Goal: Transaction & Acquisition: Purchase product/service

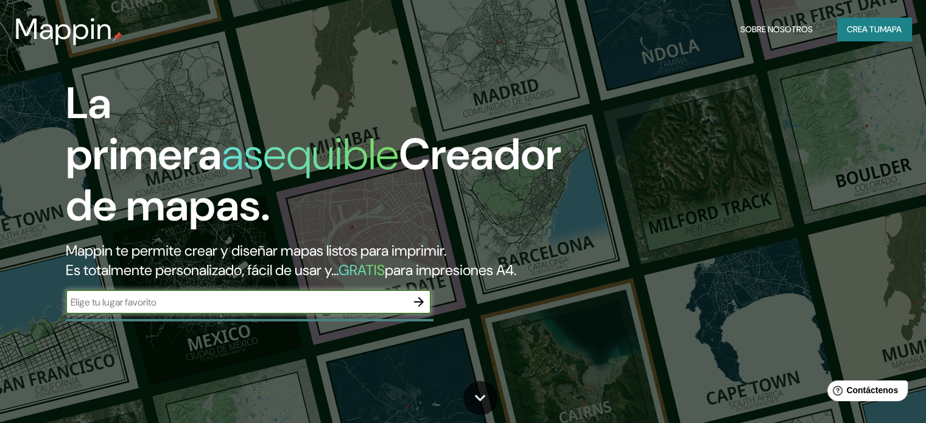
click at [397, 309] on input "text" at bounding box center [236, 302] width 341 height 14
click at [422, 309] on icon "button" at bounding box center [418, 302] width 15 height 15
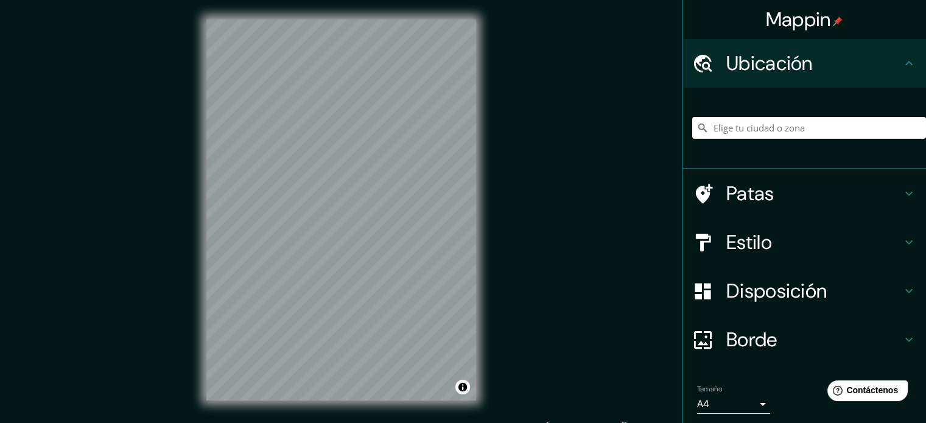
click at [748, 123] on input "Elige tu ciudad o zona" at bounding box center [809, 128] width 234 height 22
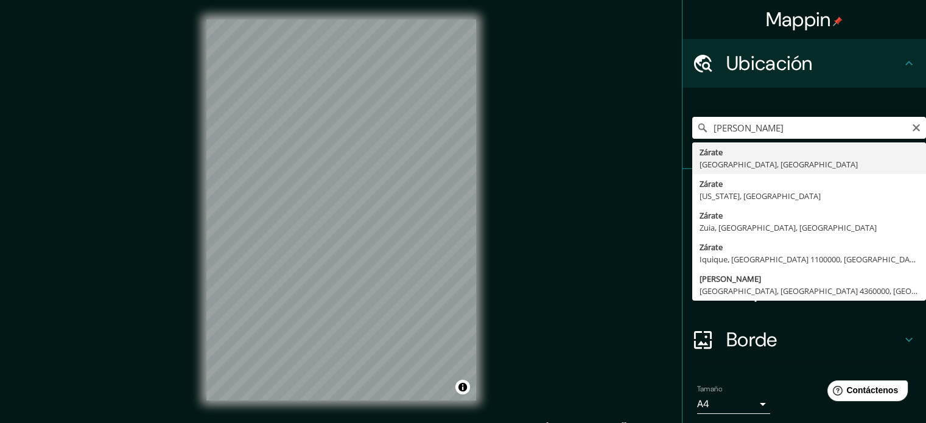
type input "[PERSON_NAME], [GEOGRAPHIC_DATA], [GEOGRAPHIC_DATA]"
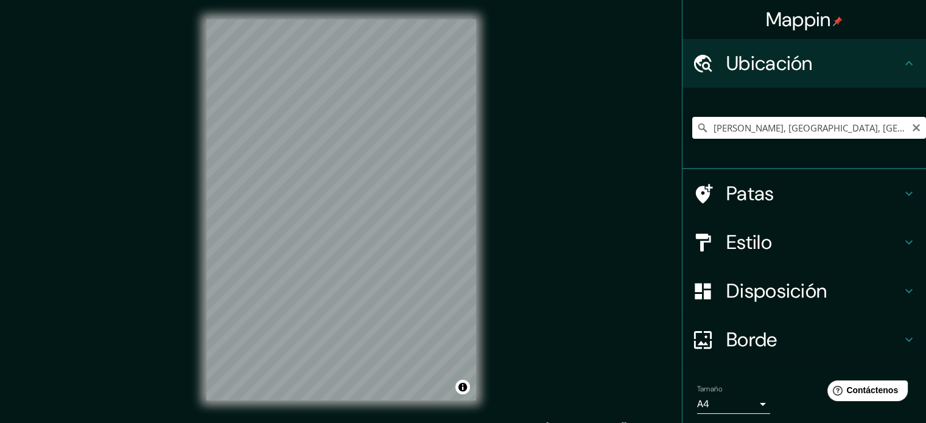
click at [784, 133] on input "[PERSON_NAME], [GEOGRAPHIC_DATA], [GEOGRAPHIC_DATA]" at bounding box center [809, 128] width 234 height 22
click at [871, 121] on input "[PERSON_NAME], [GEOGRAPHIC_DATA], [GEOGRAPHIC_DATA]" at bounding box center [809, 128] width 234 height 22
click at [696, 130] on icon at bounding box center [702, 128] width 12 height 12
click at [698, 128] on icon at bounding box center [702, 128] width 9 height 9
click at [912, 130] on icon "Claro" at bounding box center [915, 127] width 7 height 7
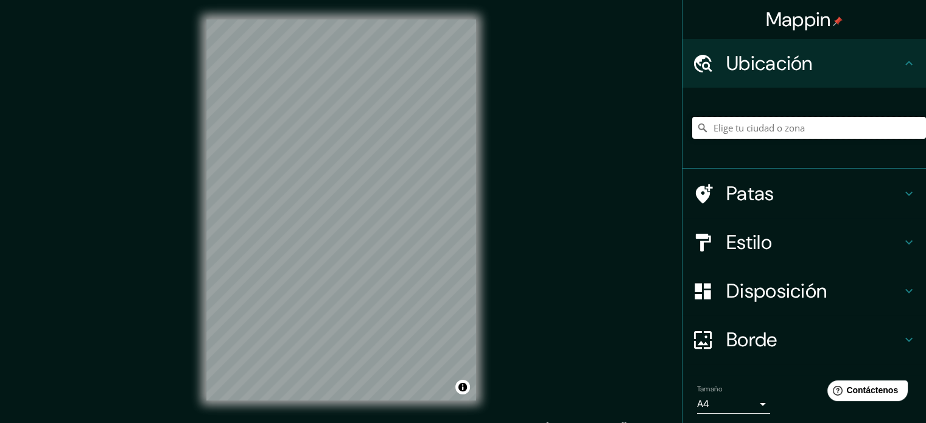
click at [793, 131] on input "Elige tu ciudad o zona" at bounding box center [809, 128] width 234 height 22
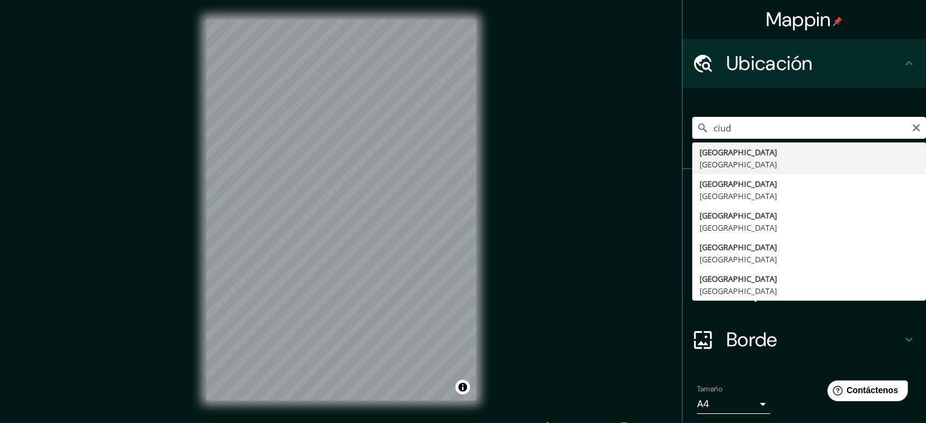
type input "[GEOGRAPHIC_DATA], [GEOGRAPHIC_DATA]"
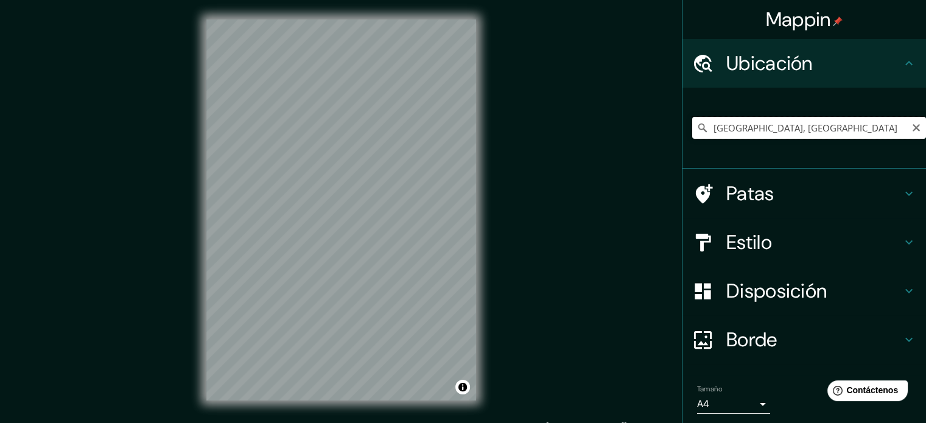
click at [848, 131] on input "[GEOGRAPHIC_DATA], [GEOGRAPHIC_DATA]" at bounding box center [809, 128] width 234 height 22
drag, startPoint x: 848, startPoint y: 131, endPoint x: 691, endPoint y: 144, distance: 156.9
click at [692, 144] on div "[GEOGRAPHIC_DATA], [GEOGRAPHIC_DATA]" at bounding box center [809, 127] width 234 height 61
click at [828, 242] on h4 "Estilo" at bounding box center [813, 242] width 175 height 24
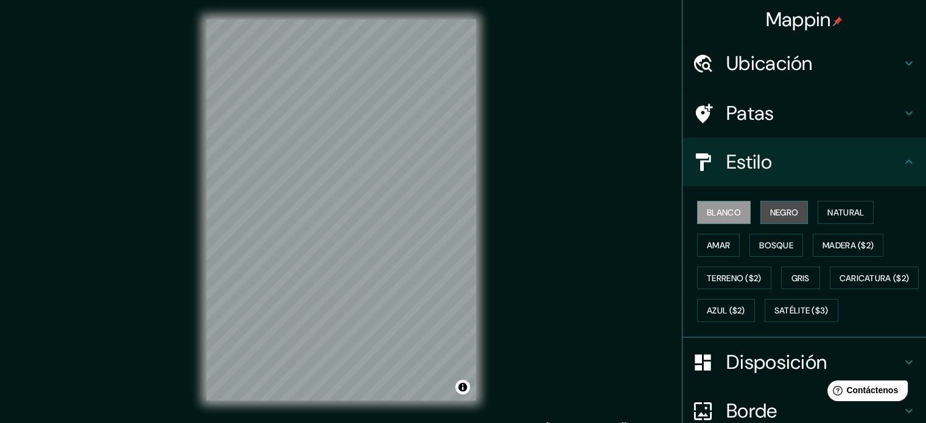
click at [770, 205] on font "Negro" at bounding box center [784, 212] width 29 height 16
type input "[PERSON_NAME], [GEOGRAPHIC_DATA], ArgentinaCiudad de [GEOGRAPHIC_DATA], [GEOGRA…"
click at [435, 193] on div at bounding box center [433, 195] width 10 height 10
